Goal: Task Accomplishment & Management: Complete application form

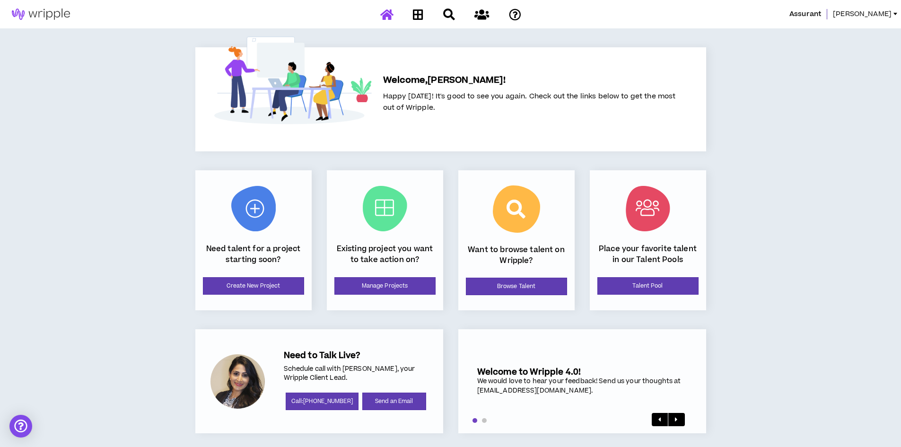
click at [886, 13] on span "[PERSON_NAME]" at bounding box center [862, 14] width 59 height 10
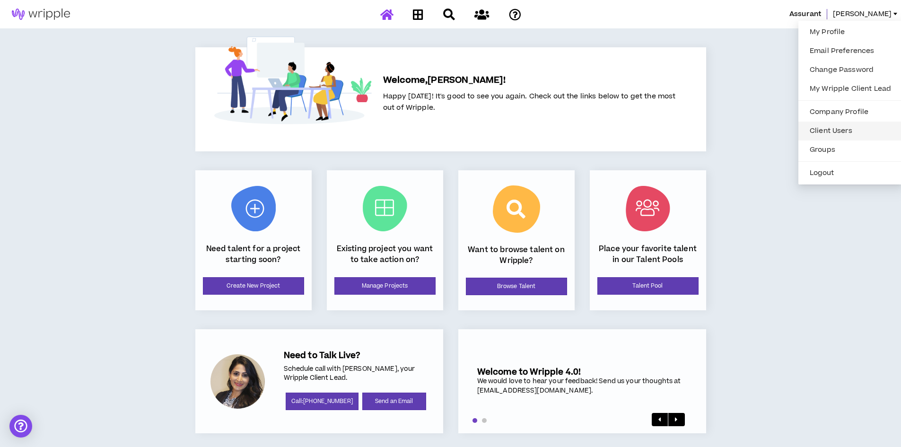
click at [832, 129] on link "Client Users" at bounding box center [850, 131] width 93 height 14
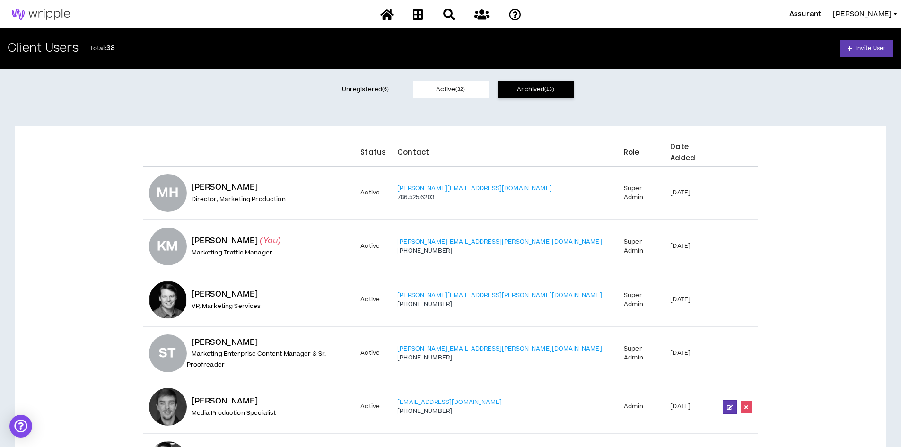
click at [517, 92] on button "Archived ( 13 )" at bounding box center [536, 89] width 76 height 17
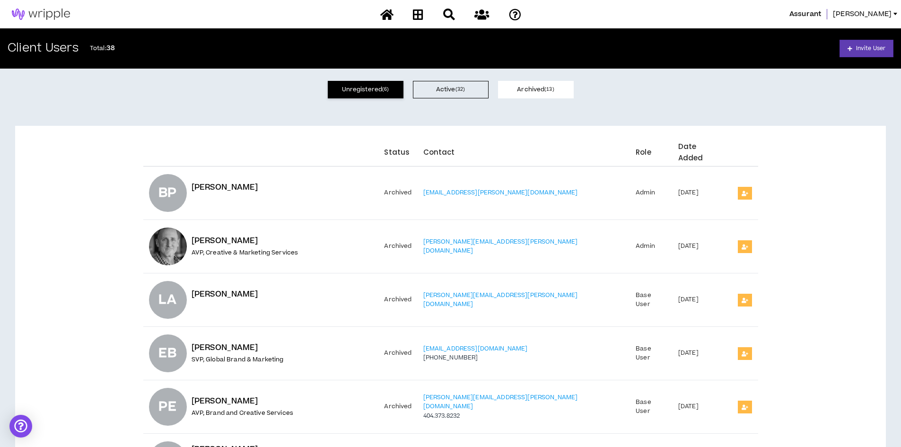
click at [379, 94] on button "Unregistered ( 6 )" at bounding box center [366, 89] width 76 height 17
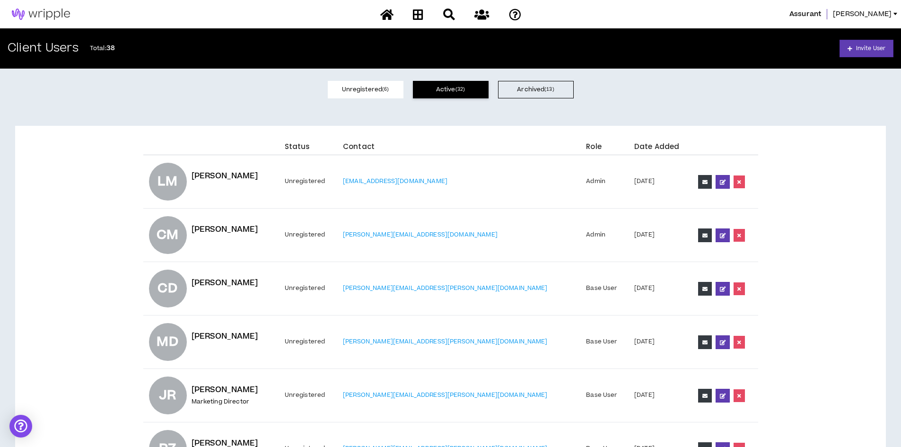
click at [436, 86] on button "Active ( 32 )" at bounding box center [451, 89] width 76 height 17
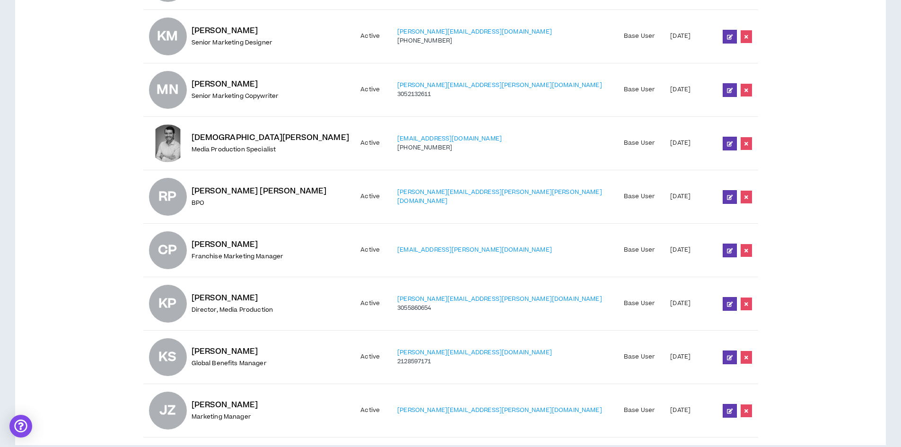
scroll to position [1441, 0]
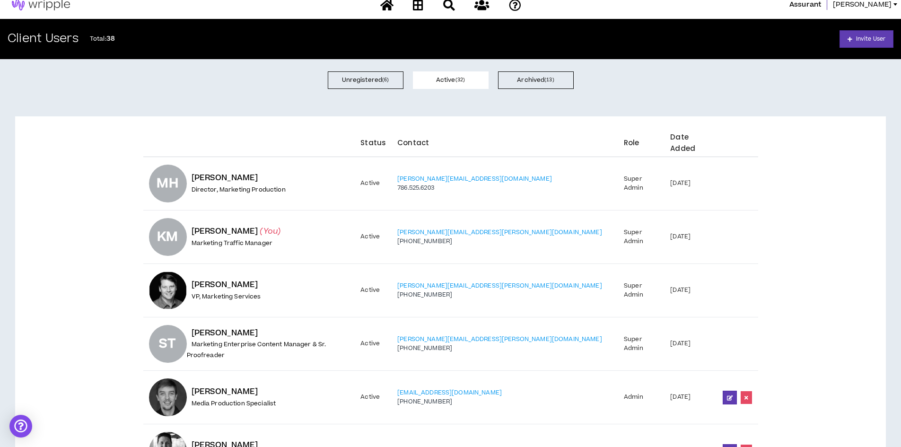
scroll to position [0, 0]
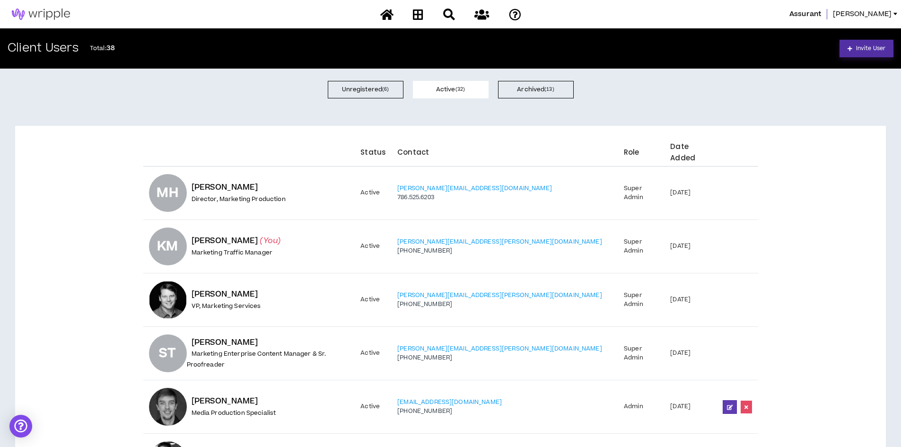
click at [860, 51] on span "Invite User" at bounding box center [870, 48] width 29 height 9
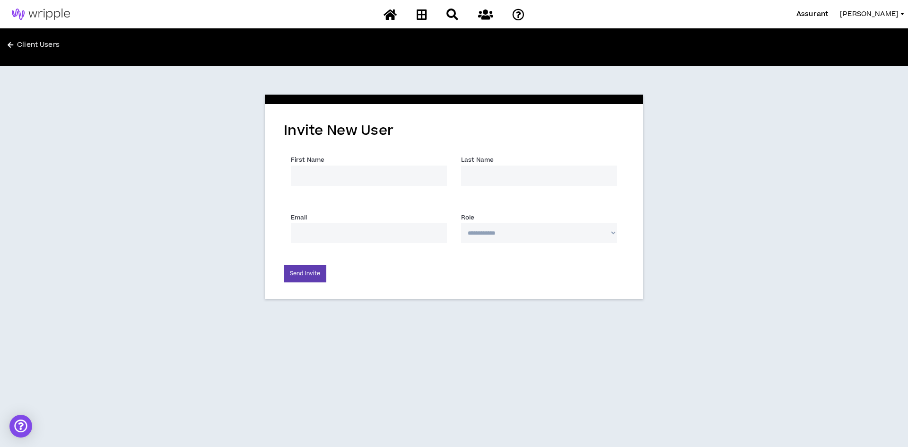
click at [343, 176] on input "First Name *" at bounding box center [369, 175] width 156 height 20
type input "[PERSON_NAME]"
click at [334, 233] on input "Email *" at bounding box center [369, 233] width 156 height 20
type input "[PERSON_NAME][EMAIL_ADDRESS][DOMAIN_NAME]"
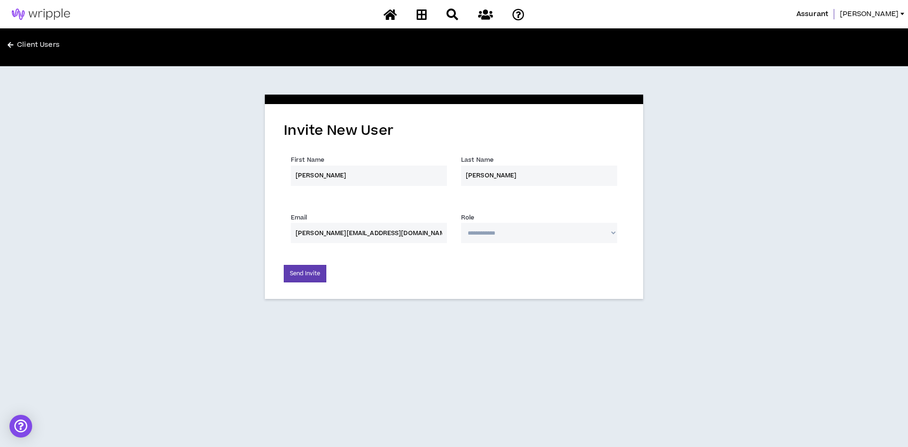
click at [536, 236] on select "**********" at bounding box center [539, 233] width 156 height 20
select select "*"
click at [461, 223] on select "**********" at bounding box center [539, 233] width 156 height 20
click at [307, 267] on button "Send Invite" at bounding box center [305, 273] width 43 height 17
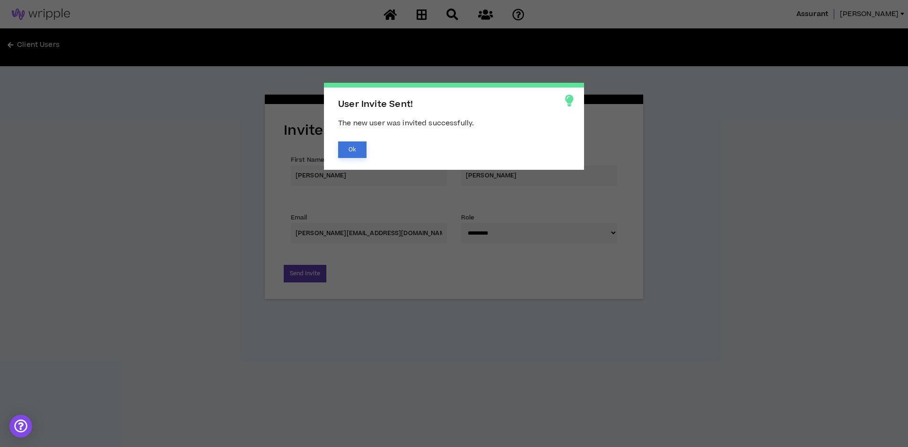
click at [354, 145] on button "Ok" at bounding box center [352, 149] width 28 height 17
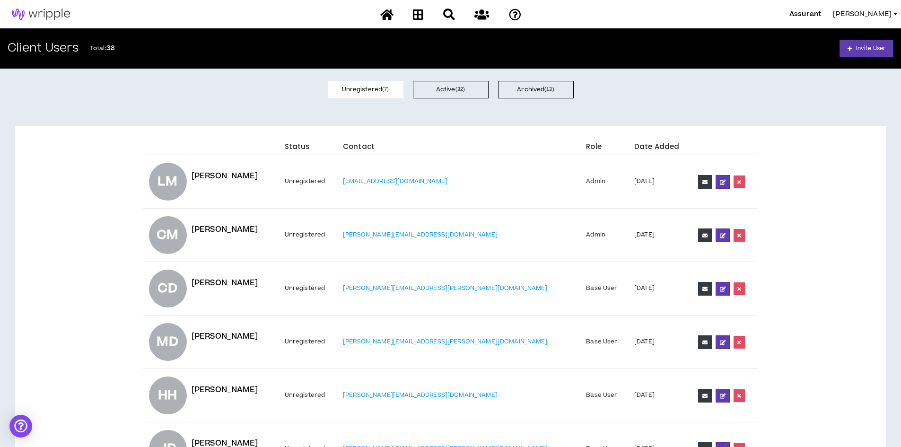
click at [229, 117] on div "Status Contact Role Date Added [PERSON_NAME] Unregistered [EMAIL_ADDRESS][DOMAI…" at bounding box center [450, 331] width 901 height 441
click at [389, 17] on icon at bounding box center [386, 15] width 13 height 12
